Goal: Find specific page/section: Find specific page/section

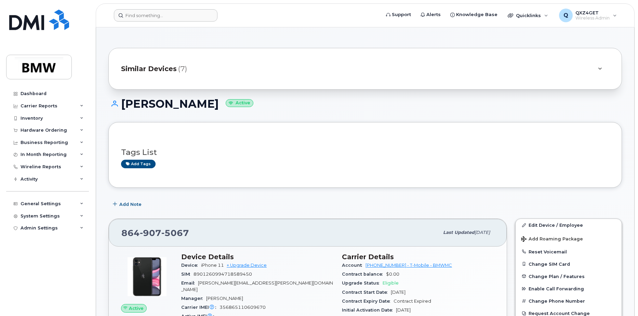
scroll to position [75, 0]
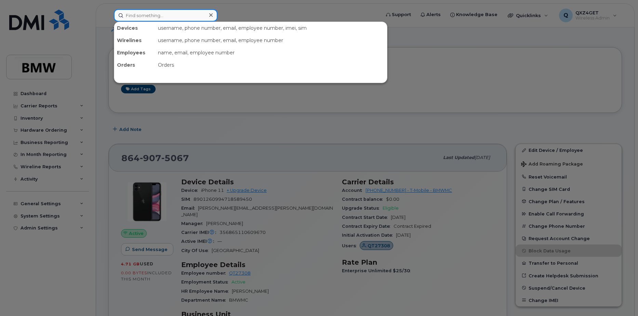
click at [147, 17] on input at bounding box center [166, 15] width 104 height 12
paste input "8647656780"
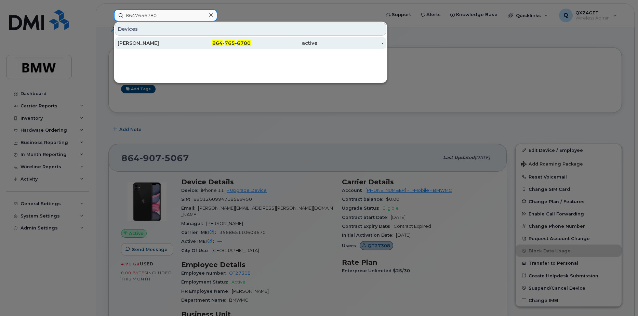
type input "8647656780"
drag, startPoint x: 145, startPoint y: 46, endPoint x: 150, endPoint y: 44, distance: 5.2
click at [145, 46] on div "Tomas Alcala" at bounding box center [151, 43] width 67 height 7
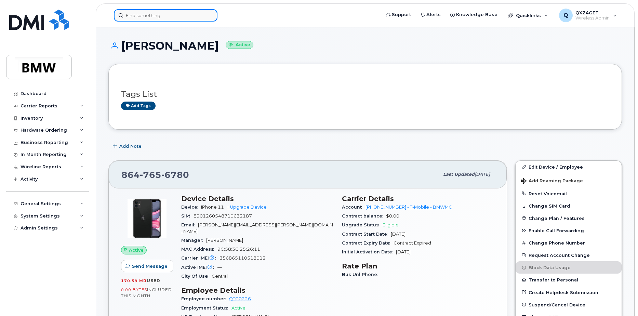
click at [147, 12] on input at bounding box center [166, 15] width 104 height 12
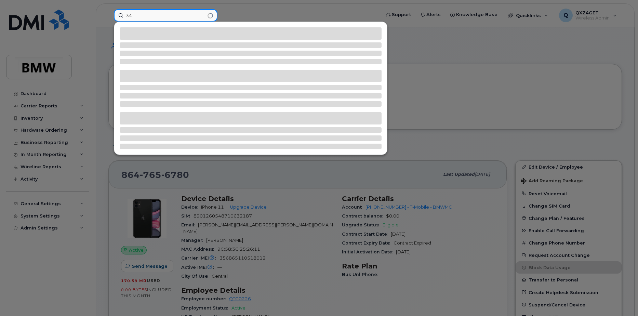
type input "3"
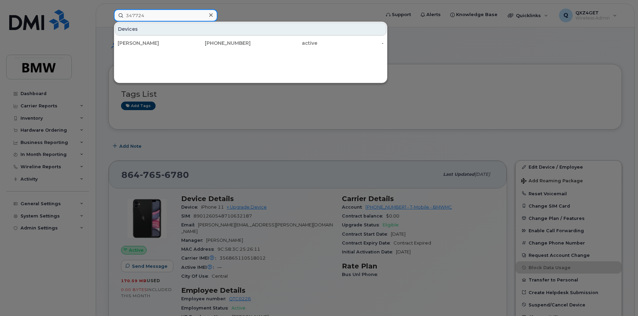
click at [142, 13] on input "347724" at bounding box center [166, 15] width 104 height 12
drag, startPoint x: 122, startPoint y: 16, endPoint x: 100, endPoint y: 15, distance: 21.5
click at [108, 15] on div "347724 Devices Bernard Nelson 864-906-5418 active -" at bounding box center [244, 15] width 273 height 12
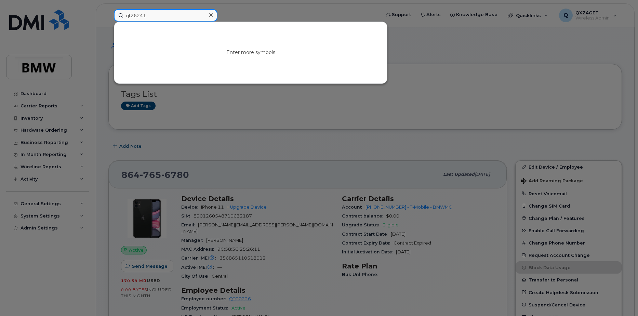
type input "qt26241"
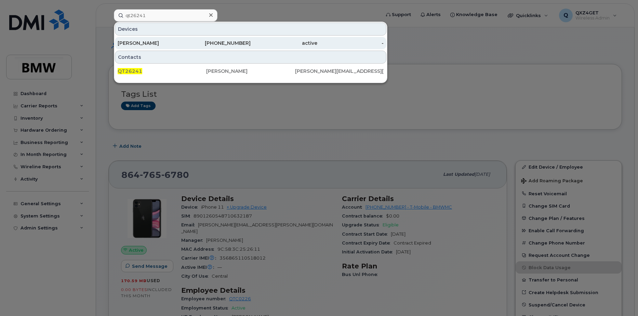
click at [162, 41] on div "Tony Christoph" at bounding box center [151, 43] width 67 height 7
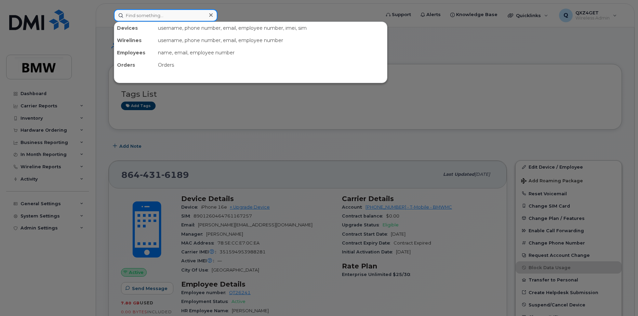
drag, startPoint x: 147, startPoint y: 15, endPoint x: 152, endPoint y: 14, distance: 5.5
click at [149, 14] on input at bounding box center [166, 15] width 104 height 12
paste input "8649024023"
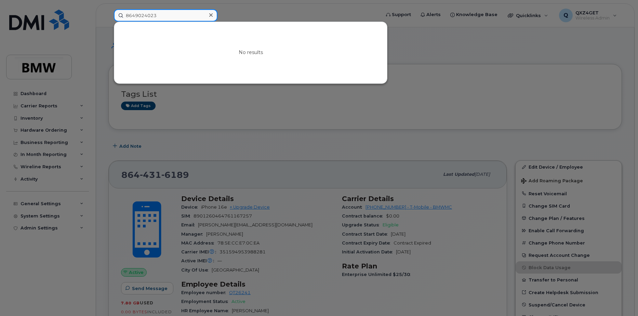
drag, startPoint x: 160, startPoint y: 15, endPoint x: 111, endPoint y: 9, distance: 49.9
click at [111, 9] on div "8649024023 No results" at bounding box center [244, 15] width 273 height 12
click at [170, 19] on input "8649024023" at bounding box center [166, 15] width 104 height 12
drag, startPoint x: 157, startPoint y: 12, endPoint x: 153, endPoint y: 11, distance: 4.2
click at [153, 11] on input "8649024023" at bounding box center [166, 15] width 104 height 12
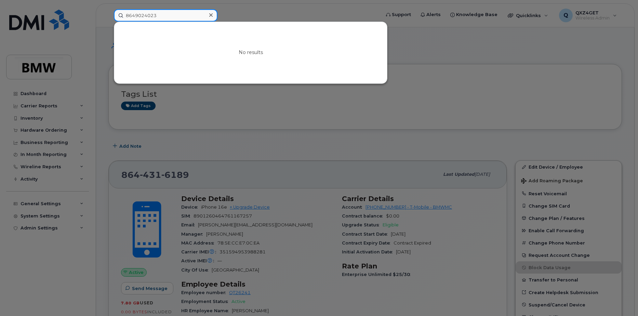
click at [163, 13] on input "8649024023" at bounding box center [166, 15] width 104 height 12
drag, startPoint x: 142, startPoint y: 15, endPoint x: 91, endPoint y: 15, distance: 51.9
click at [108, 16] on div "8649024023 No results" at bounding box center [244, 15] width 273 height 12
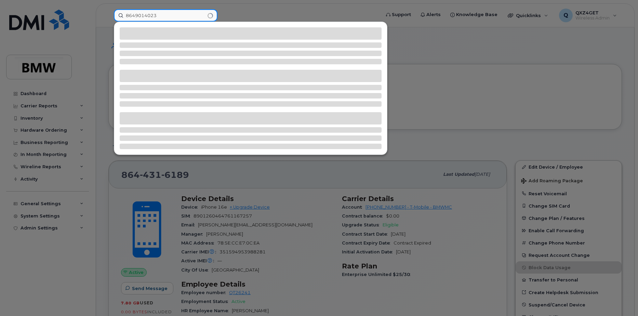
type input "8649014023"
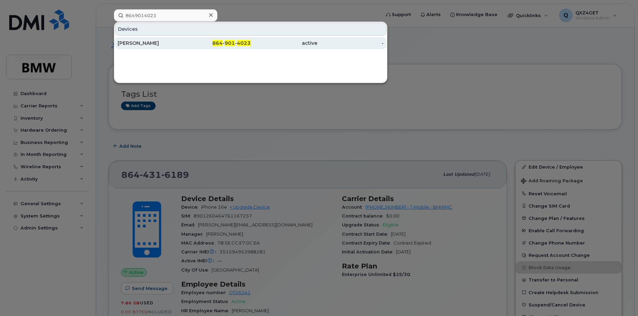
click at [148, 43] on div "Eric Magera" at bounding box center [151, 43] width 67 height 7
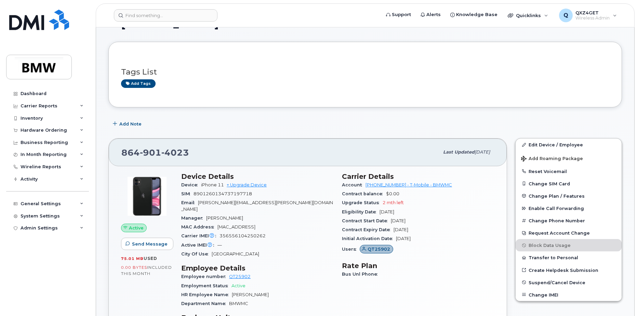
scroll to position [34, 0]
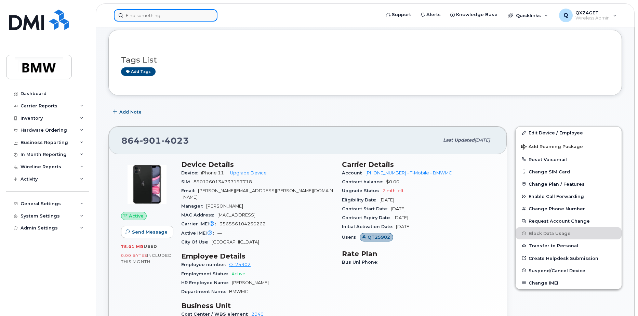
click at [127, 16] on input at bounding box center [166, 15] width 104 height 12
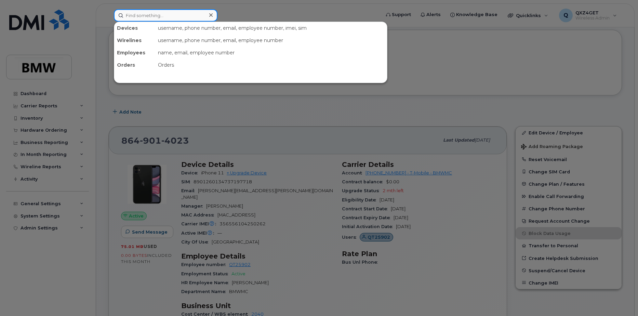
paste input "8646268230"
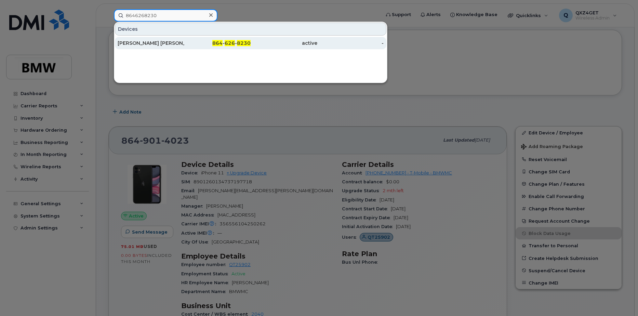
type input "8646268230"
click at [137, 47] on div "Martin Ramirez Soto" at bounding box center [151, 43] width 67 height 12
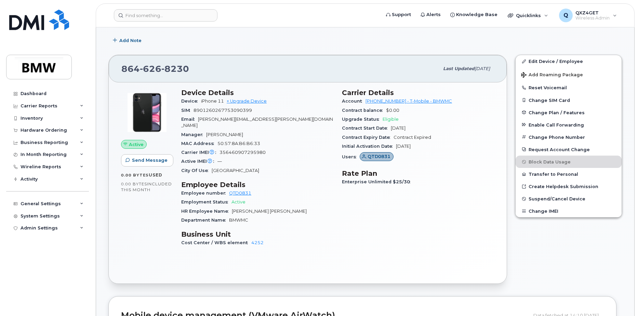
scroll to position [102, 0]
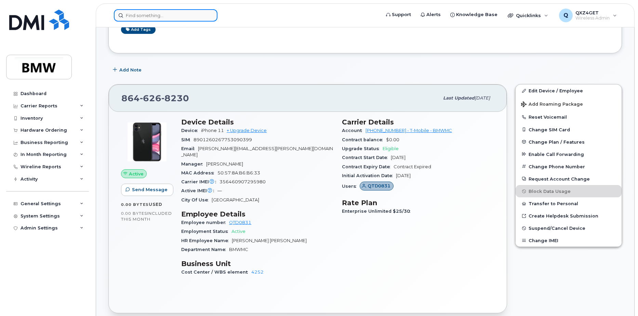
click at [149, 20] on input at bounding box center [166, 15] width 104 height 12
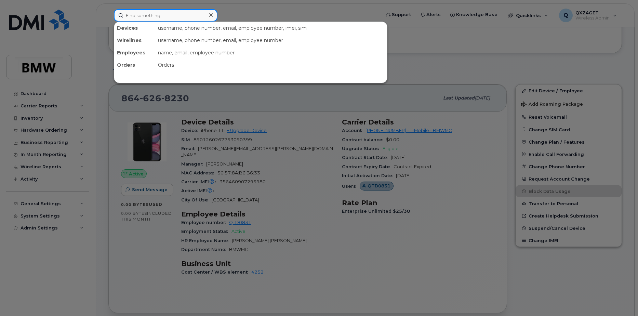
paste input "8643862584"
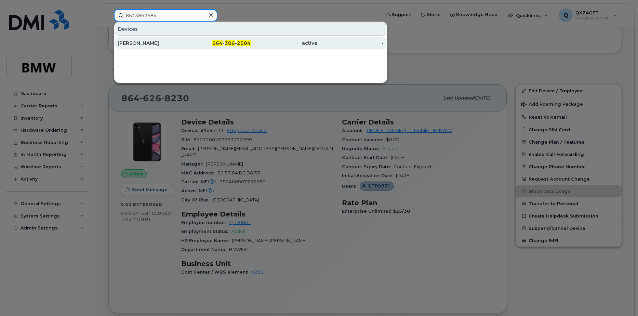
type input "8643862584"
click at [160, 45] on div "[PERSON_NAME]" at bounding box center [151, 43] width 67 height 7
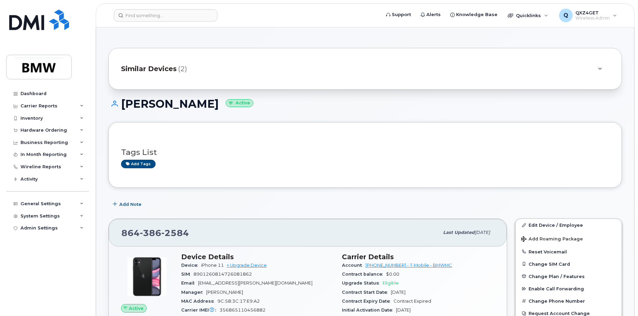
click at [159, 67] on span "Similar Devices" at bounding box center [149, 69] width 56 height 10
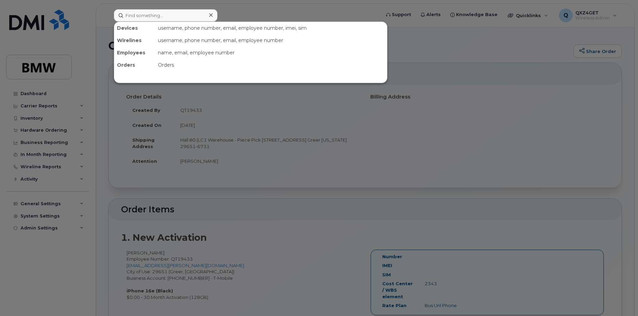
scroll to position [171, 0]
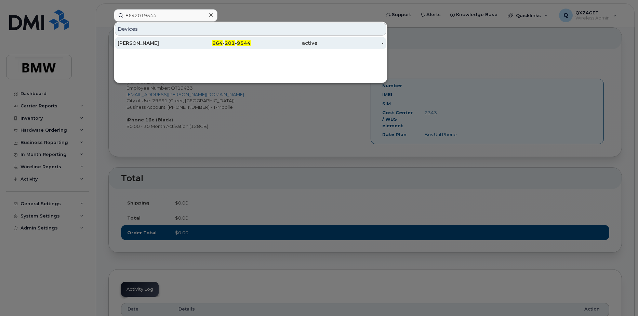
type input "8642019544"
click at [131, 41] on div "[PERSON_NAME]" at bounding box center [151, 43] width 67 height 7
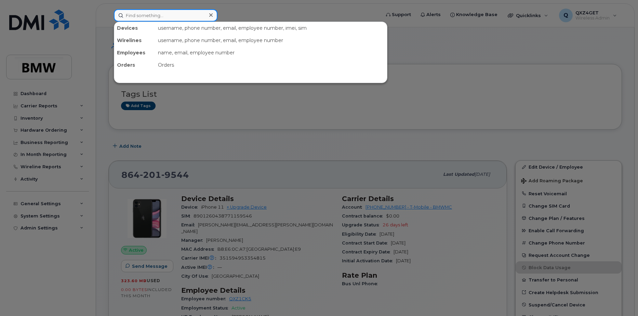
click at [176, 16] on input at bounding box center [166, 15] width 104 height 12
paste input "8647834057"
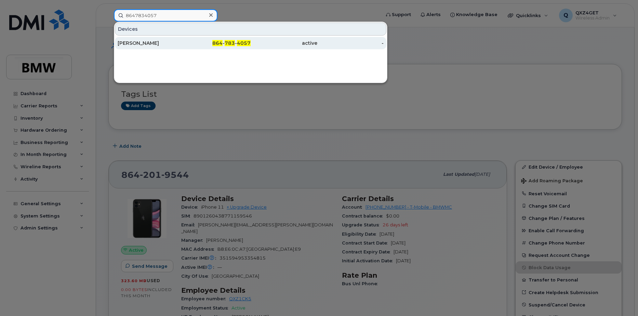
type input "8647834057"
click at [140, 43] on div "[PERSON_NAME]" at bounding box center [151, 43] width 67 height 7
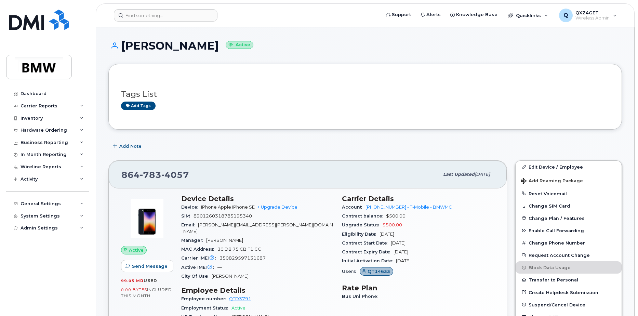
scroll to position [34, 0]
